Goal: Navigation & Orientation: Find specific page/section

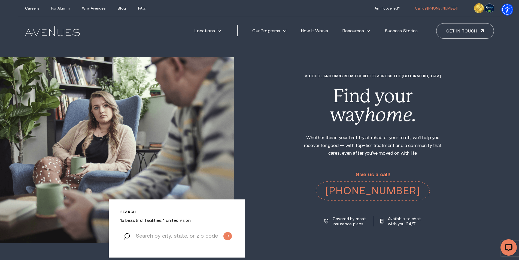
click at [290, 142] on div "Alcohol and Drug Rehab Facilities across the US Find your way home. Whether thi…" at bounding box center [376, 150] width 285 height 152
click at [289, 161] on div "Alcohol and Drug Rehab Facilities across the US Find your way home. Whether thi…" at bounding box center [376, 150] width 285 height 152
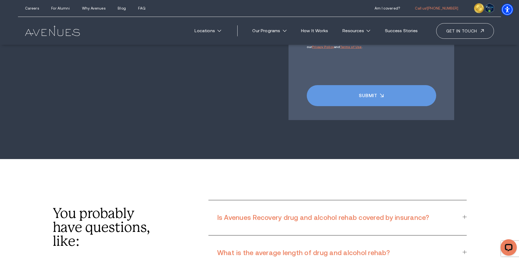
scroll to position [4044, 0]
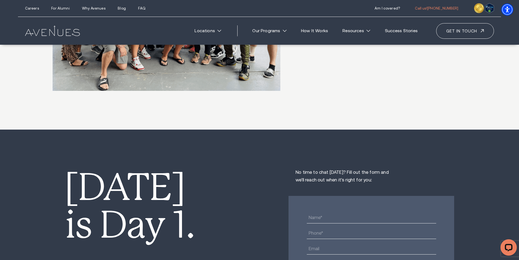
click at [63, 34] on img at bounding box center [52, 31] width 55 height 10
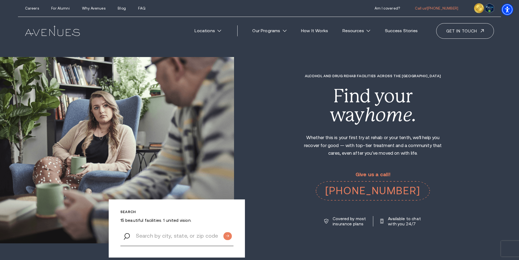
click at [376, 174] on p "Give us a call!" at bounding box center [373, 175] width 114 height 6
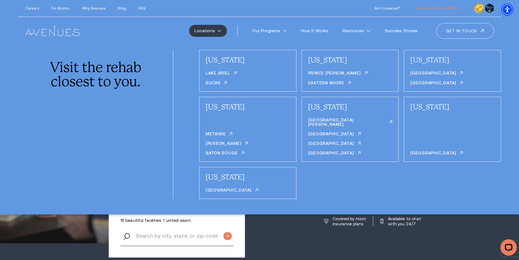
click at [50, 32] on img at bounding box center [52, 31] width 55 height 10
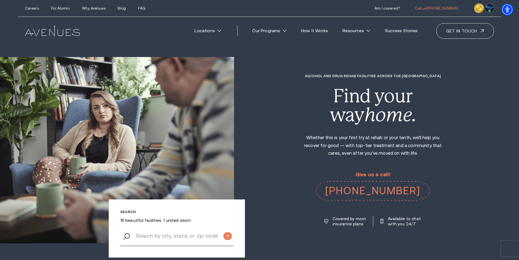
click at [203, 32] on link "Locations" at bounding box center [208, 31] width 38 height 12
